Goal: Communication & Community: Answer question/provide support

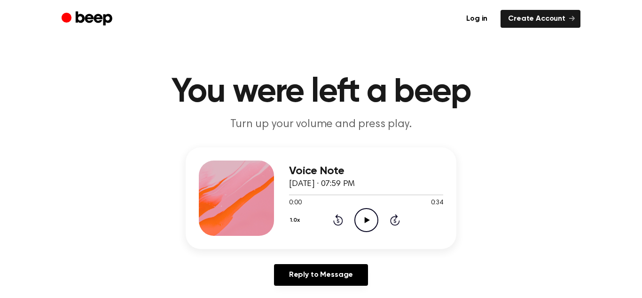
click at [369, 223] on icon "Play Audio" at bounding box center [366, 220] width 24 height 24
click at [362, 215] on icon "Play Audio" at bounding box center [366, 220] width 24 height 24
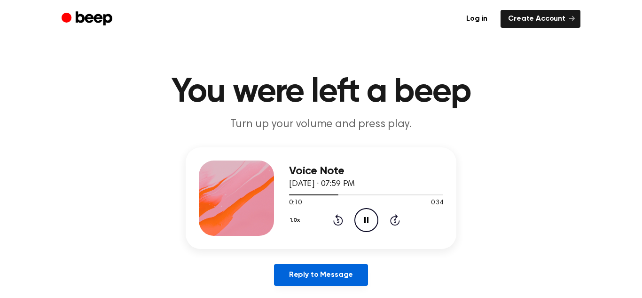
click at [359, 274] on link "Reply to Message" at bounding box center [321, 275] width 94 height 22
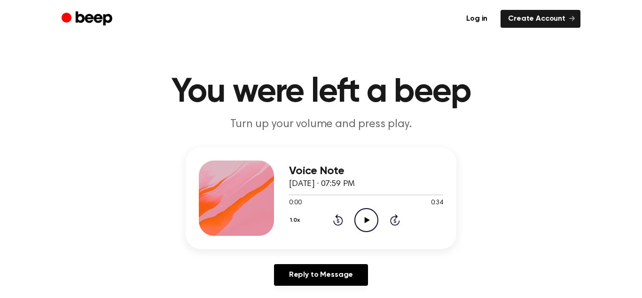
click at [364, 216] on icon "Play Audio" at bounding box center [366, 220] width 24 height 24
click at [340, 219] on icon "Rewind 5 seconds" at bounding box center [338, 219] width 10 height 12
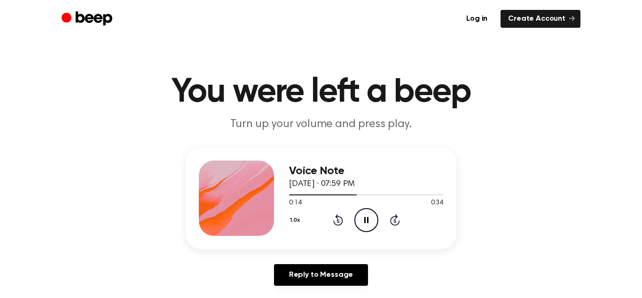
click at [340, 218] on icon at bounding box center [338, 219] width 10 height 11
click at [370, 217] on icon "Pause Audio" at bounding box center [366, 220] width 24 height 24
click at [370, 217] on icon "Play Audio" at bounding box center [366, 220] width 24 height 24
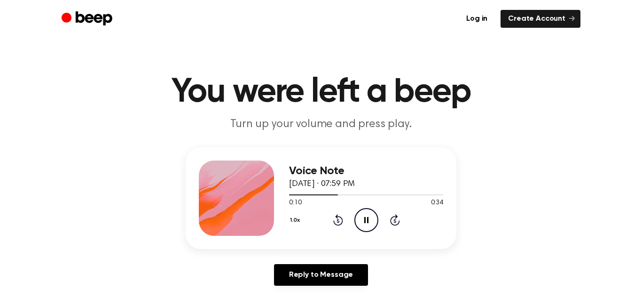
click at [334, 216] on icon "Rewind 5 seconds" at bounding box center [338, 219] width 10 height 12
click at [334, 218] on icon "Rewind 5 seconds" at bounding box center [338, 219] width 10 height 12
click at [364, 217] on icon "Pause Audio" at bounding box center [366, 220] width 24 height 24
click at [364, 216] on icon "Play Audio" at bounding box center [366, 220] width 24 height 24
